Goal: Information Seeking & Learning: Learn about a topic

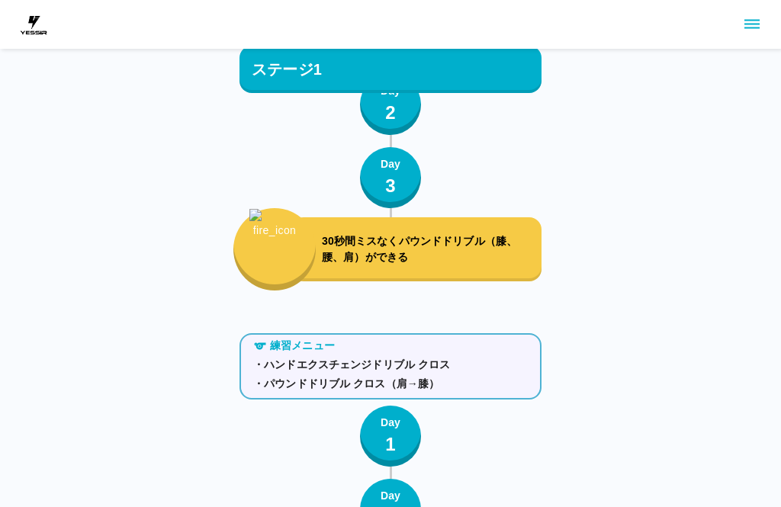
scroll to position [4773, 0]
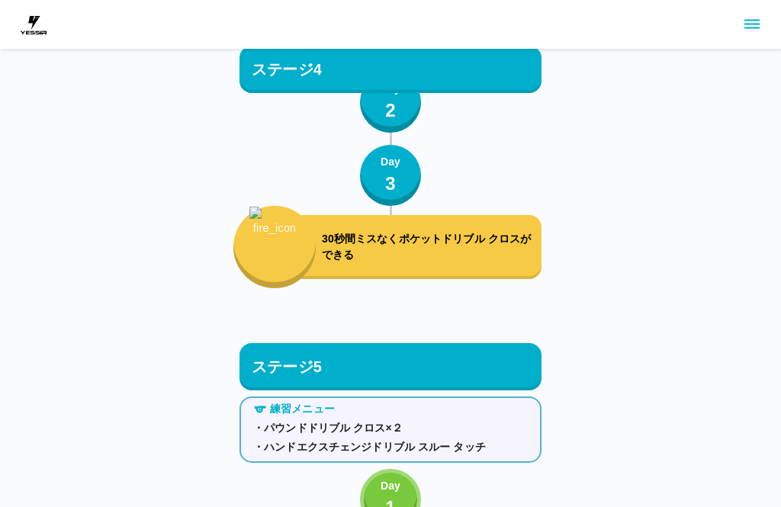
click at [379, 246] on p "30秒間ミスなくポケットドリブル クロスができる" at bounding box center [429, 247] width 214 height 32
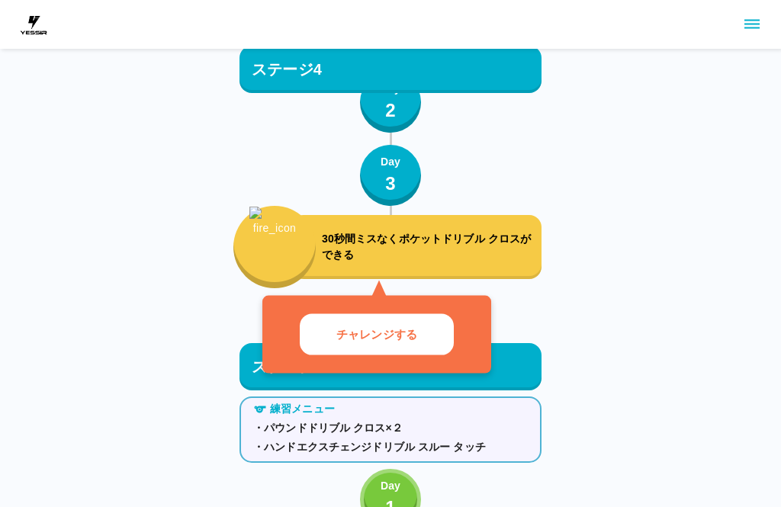
click at [474, 243] on p "30秒間ミスなくポケットドリブル クロスができる" at bounding box center [429, 247] width 214 height 32
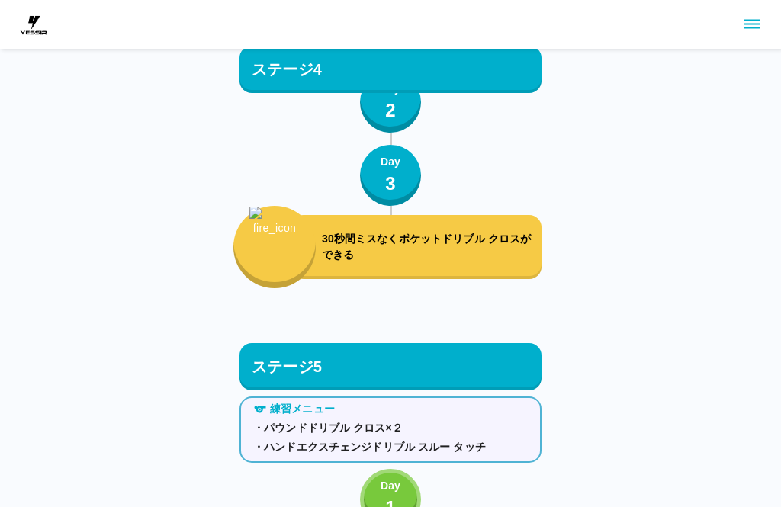
click at [459, 266] on div "30秒間ミスなくポケットドリブル クロスができる" at bounding box center [417, 247] width 250 height 64
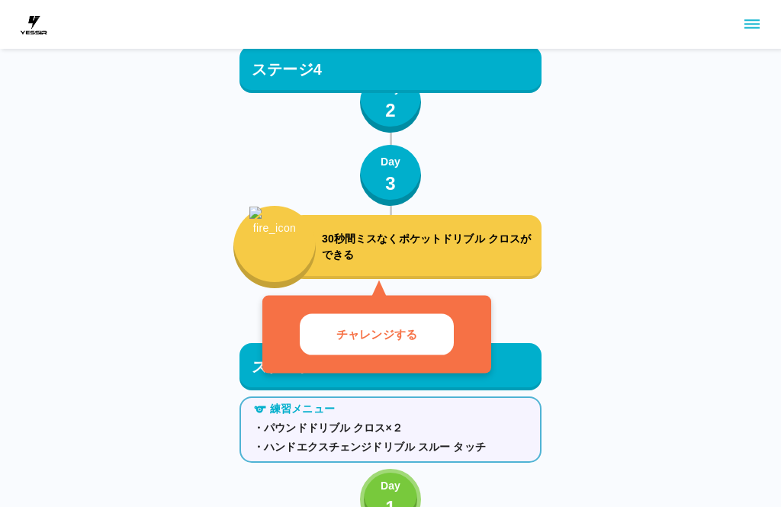
click at [468, 227] on div "30秒間ミスなくポケットドリブル クロスができる" at bounding box center [417, 247] width 250 height 64
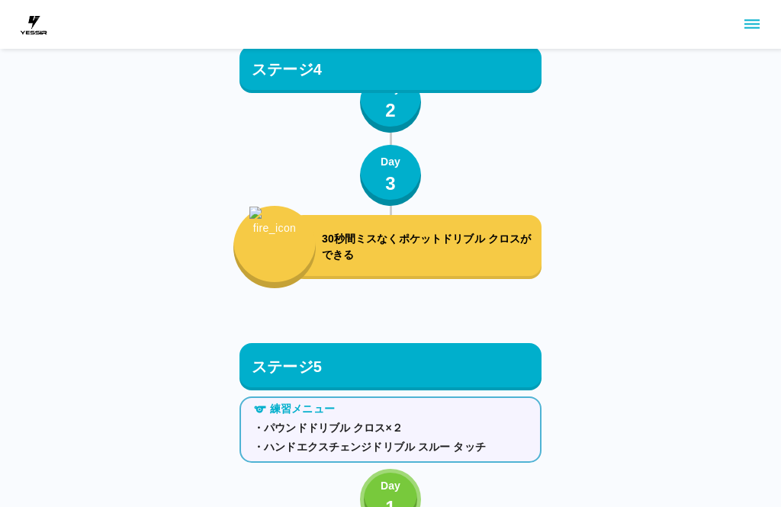
click at [485, 237] on p "30秒間ミスなくポケットドリブル クロスができる" at bounding box center [429, 247] width 214 height 32
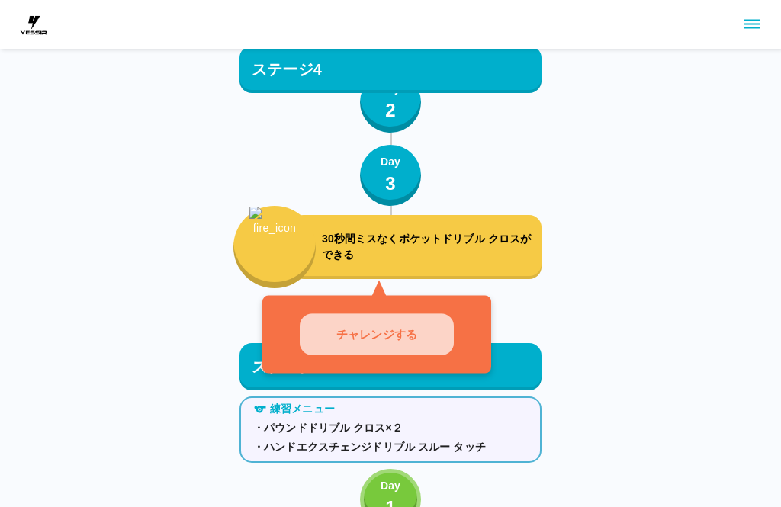
click at [427, 333] on button "チャレンジする" at bounding box center [377, 335] width 154 height 42
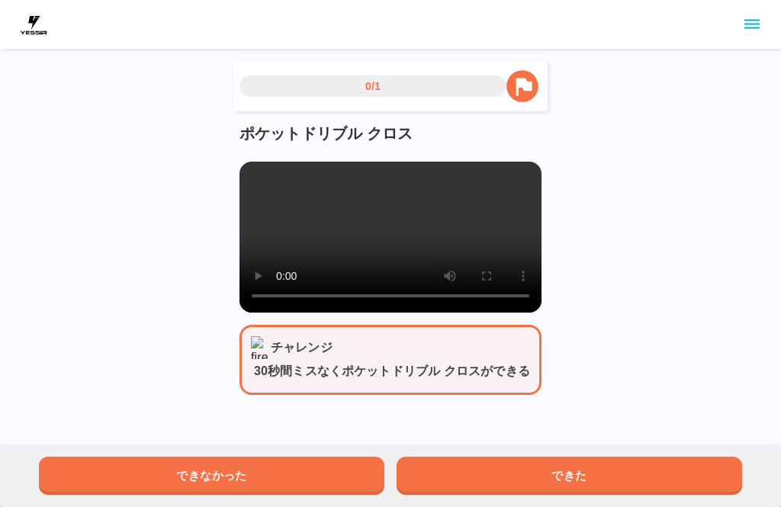
click at [302, 179] on video at bounding box center [391, 237] width 302 height 151
click at [269, 166] on video at bounding box center [391, 237] width 302 height 151
click at [263, 169] on video at bounding box center [391, 237] width 302 height 151
click at [556, 475] on button "できた" at bounding box center [570, 476] width 346 height 38
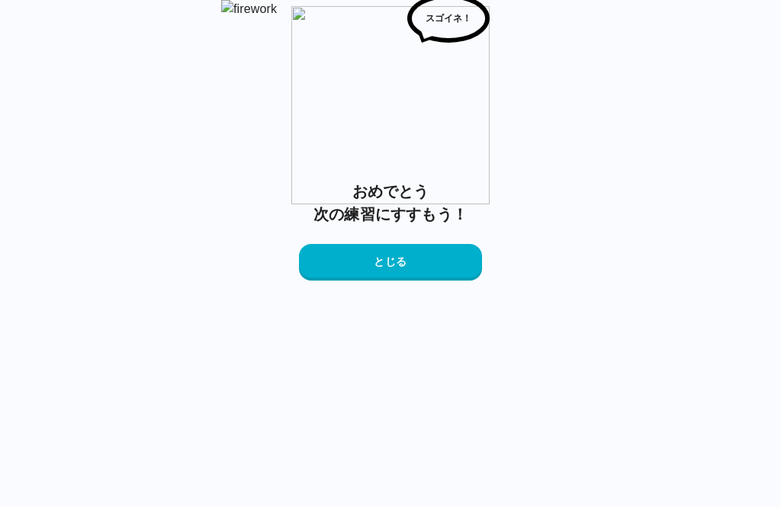
click at [426, 281] on button "とじる" at bounding box center [390, 262] width 183 height 37
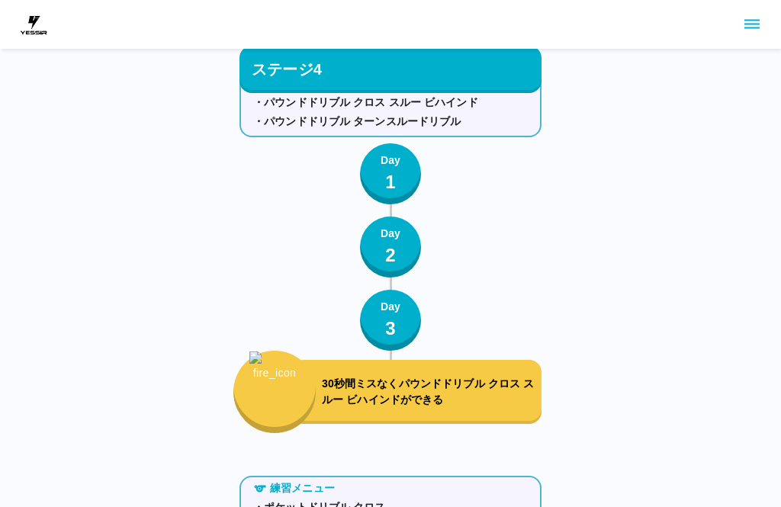
scroll to position [4241, 0]
click at [489, 375] on div "30秒間ミスなくパウンドドリブル クロス スルー ビハインドができる" at bounding box center [417, 393] width 250 height 64
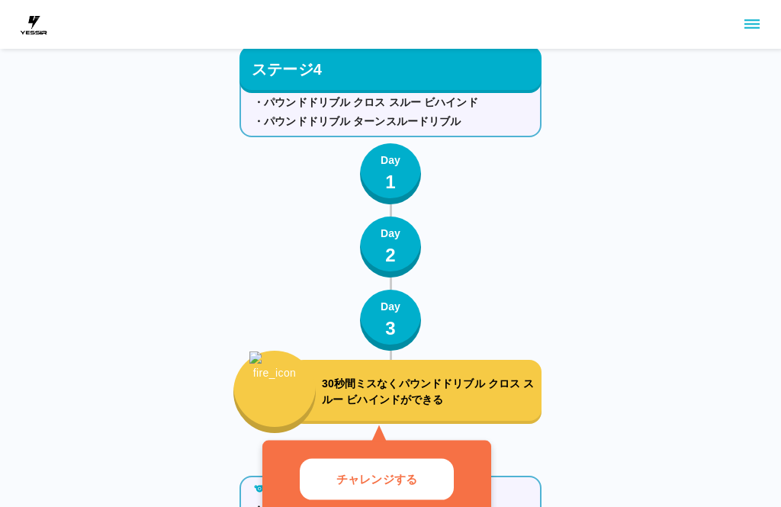
scroll to position [4241, 0]
click at [442, 466] on button "チャレンジする" at bounding box center [377, 480] width 154 height 42
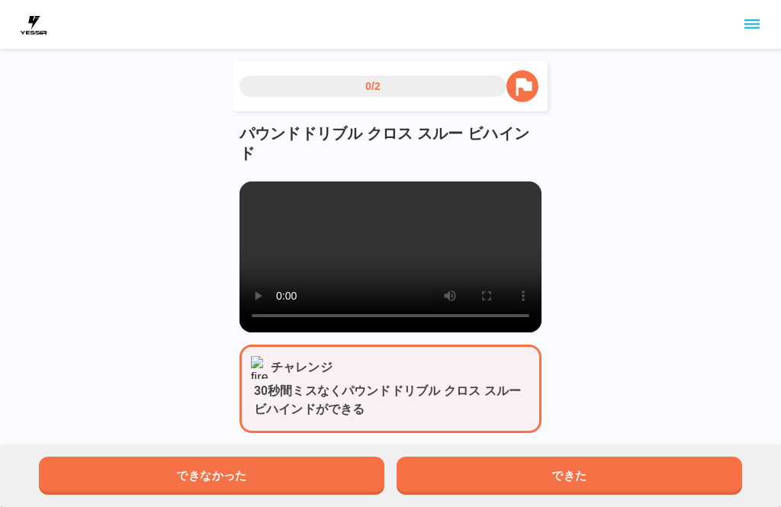
click at [382, 269] on video at bounding box center [391, 257] width 302 height 151
click at [262, 194] on video at bounding box center [391, 257] width 302 height 151
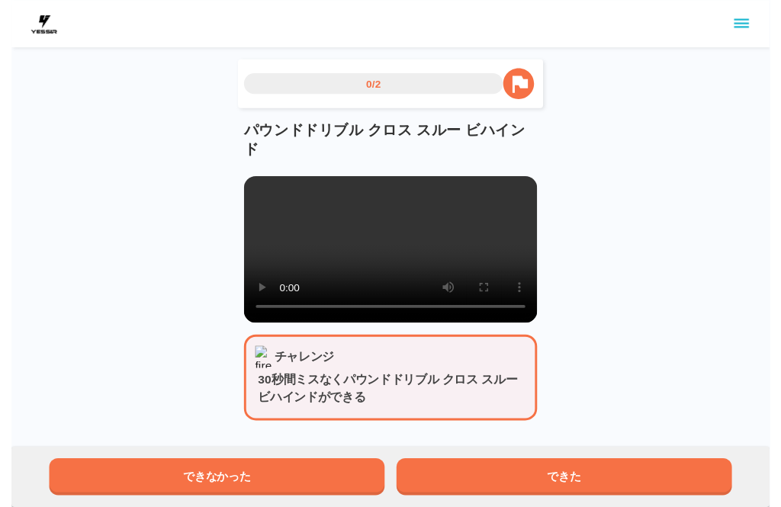
scroll to position [15, 0]
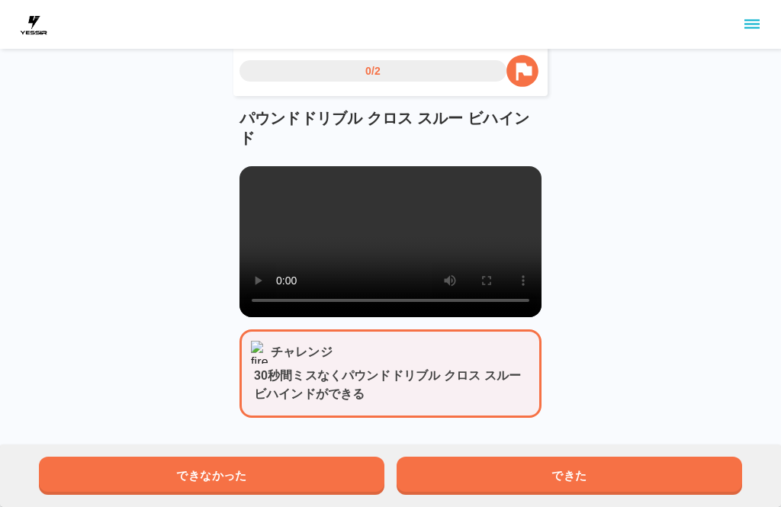
click at [261, 171] on video at bounding box center [391, 241] width 302 height 151
click at [248, 197] on video at bounding box center [391, 241] width 302 height 151
click at [595, 459] on button "できた" at bounding box center [570, 476] width 346 height 38
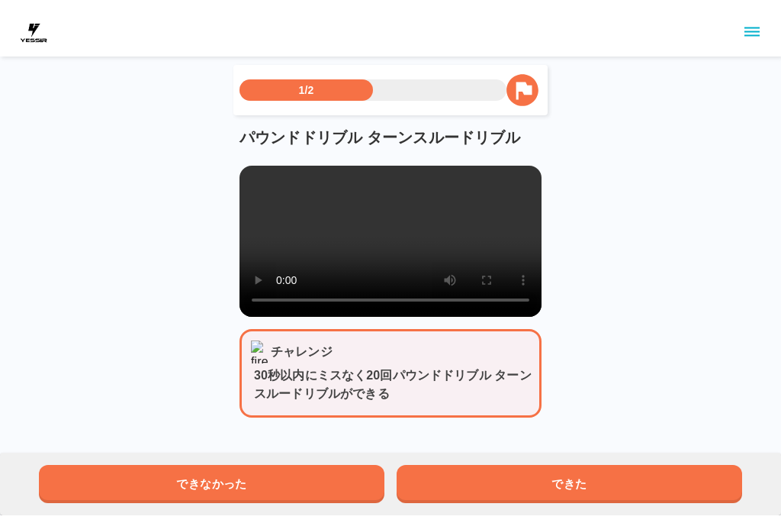
scroll to position [0, 0]
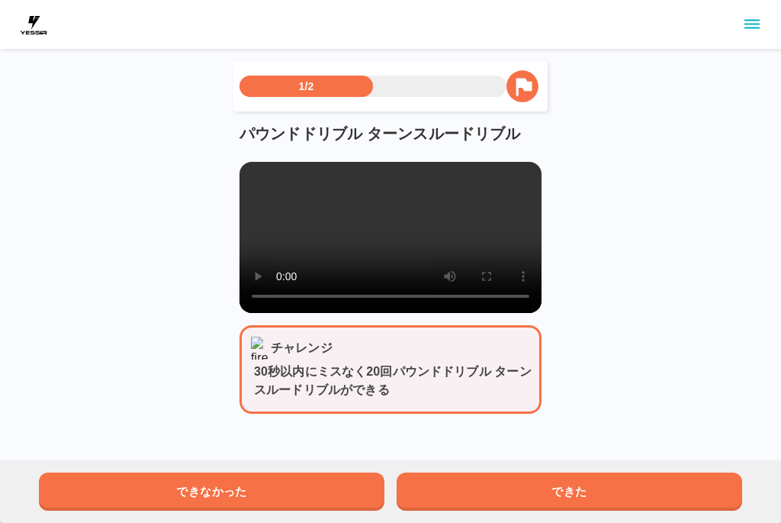
click at [259, 178] on video at bounding box center [391, 237] width 302 height 151
click at [252, 179] on video at bounding box center [391, 237] width 302 height 151
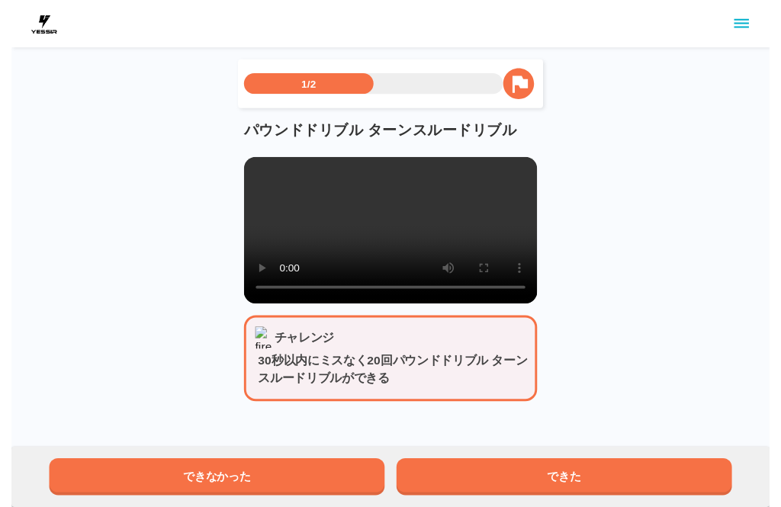
scroll to position [15, 0]
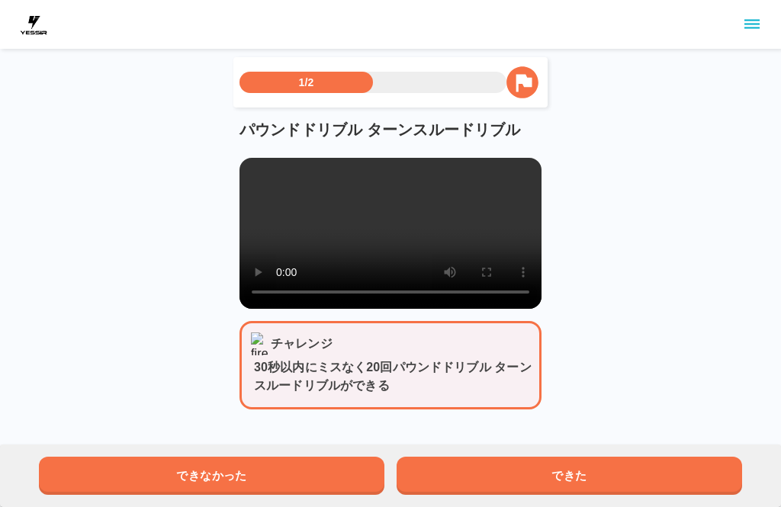
click at [236, 182] on main "1/2 パウンドドリブル ターンスルードリブル チャレンジ 30秒以内にミスなく20回パウンドドリブル ターンスルードリブルができる できなかった できた" at bounding box center [390, 245] width 339 height 377
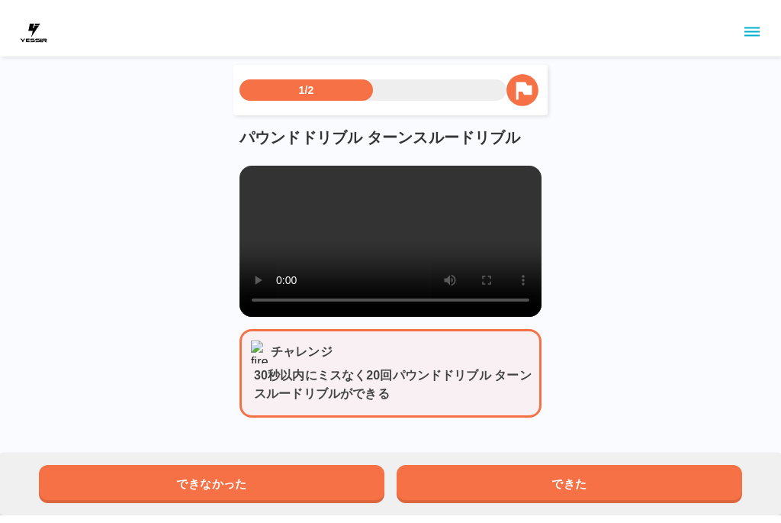
scroll to position [0, 0]
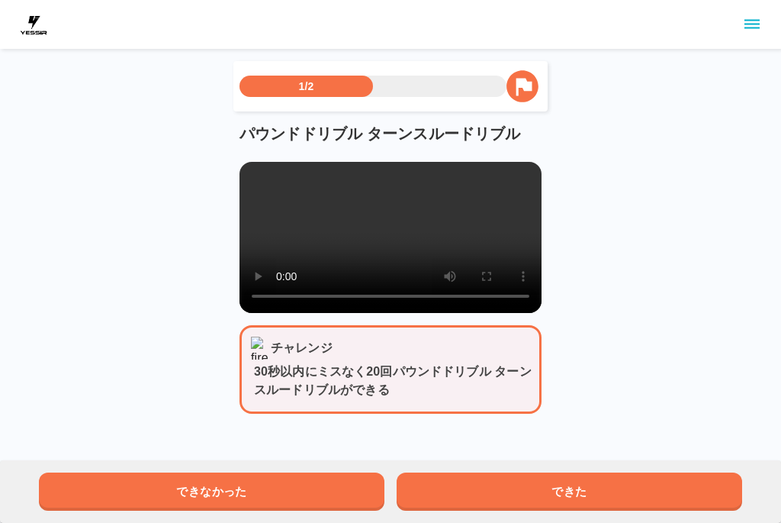
click at [260, 177] on video at bounding box center [391, 237] width 302 height 151
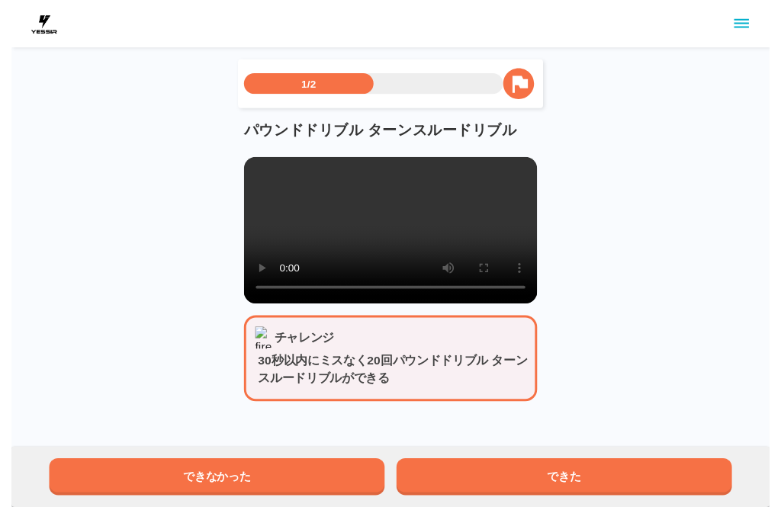
scroll to position [15, 0]
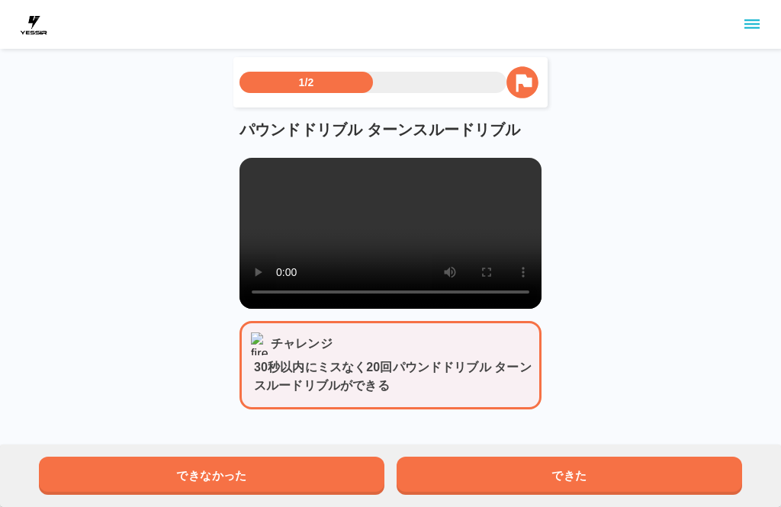
click at [556, 477] on button "できた" at bounding box center [570, 476] width 346 height 38
